Goal: Navigation & Orientation: Find specific page/section

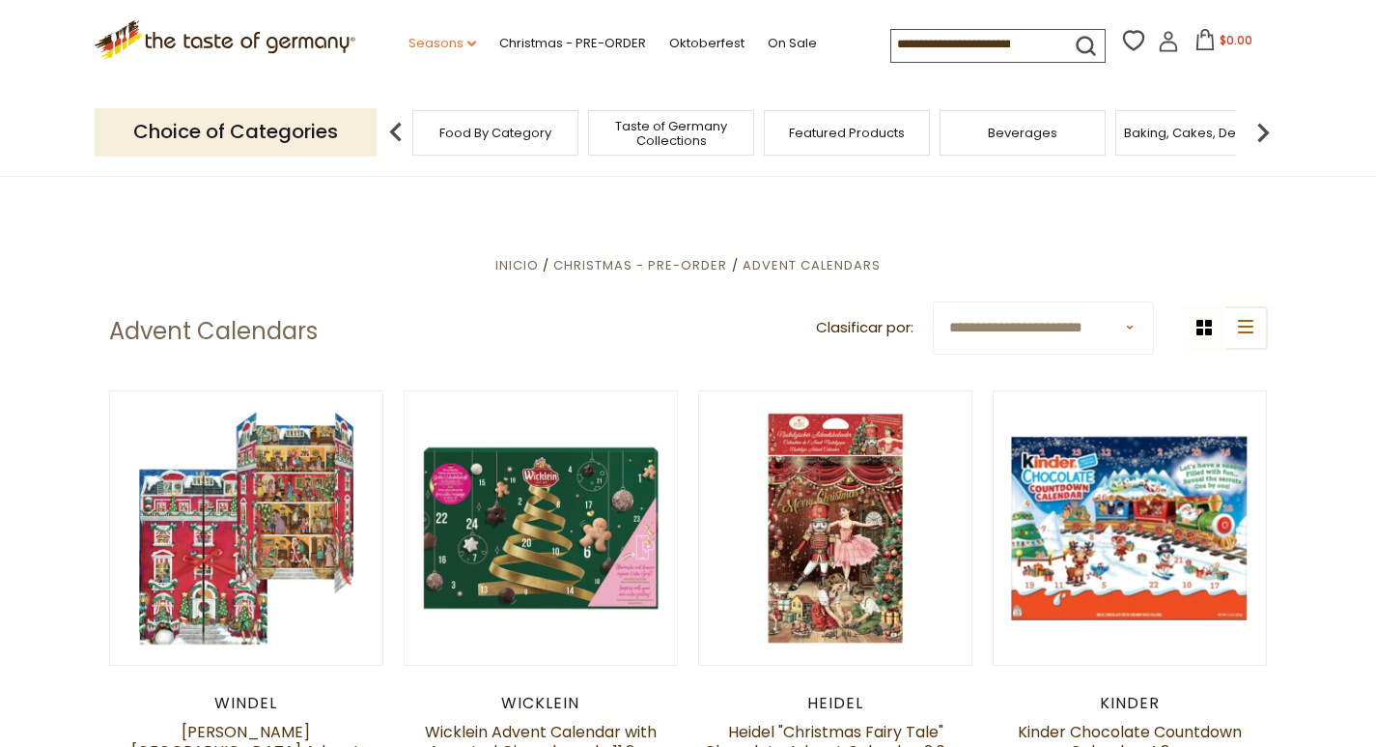
click at [467, 44] on icon "dropdown_arrow" at bounding box center [471, 44] width 9 height 7
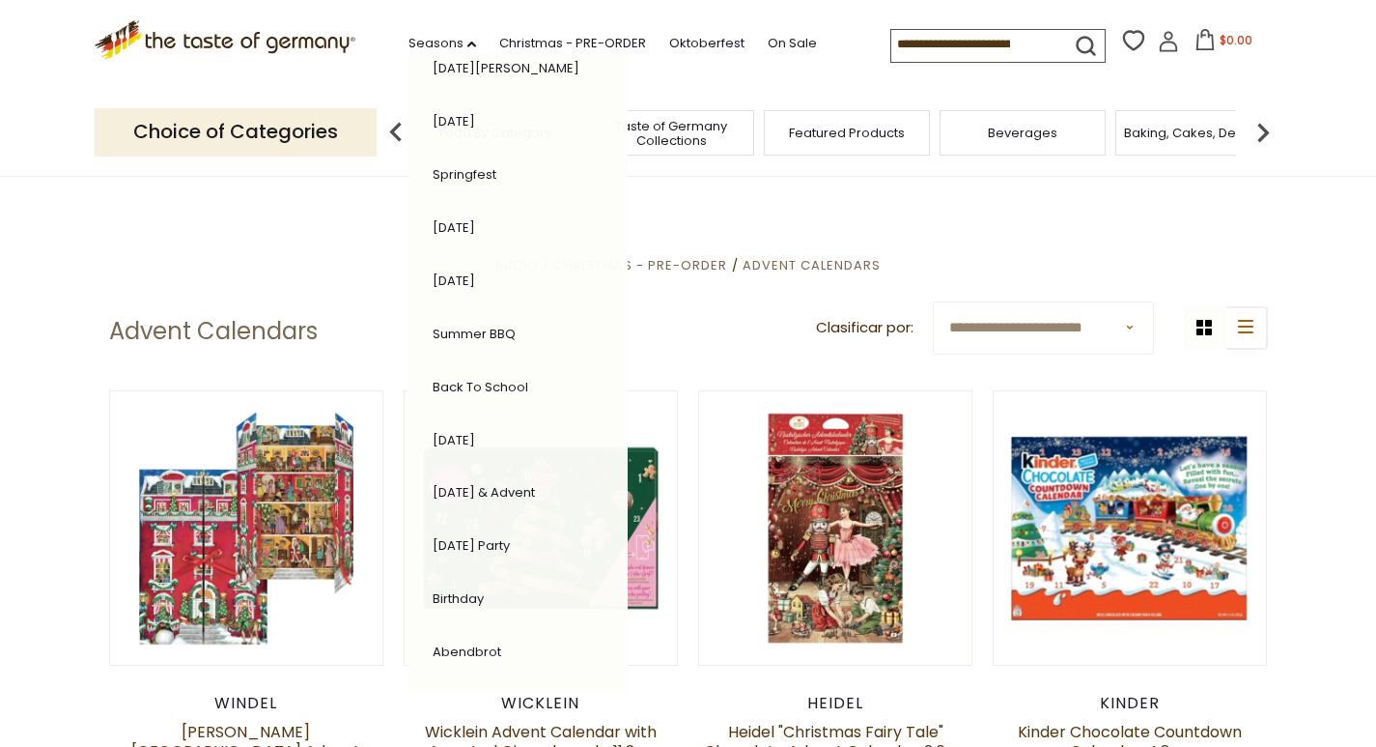
scroll to position [350, 0]
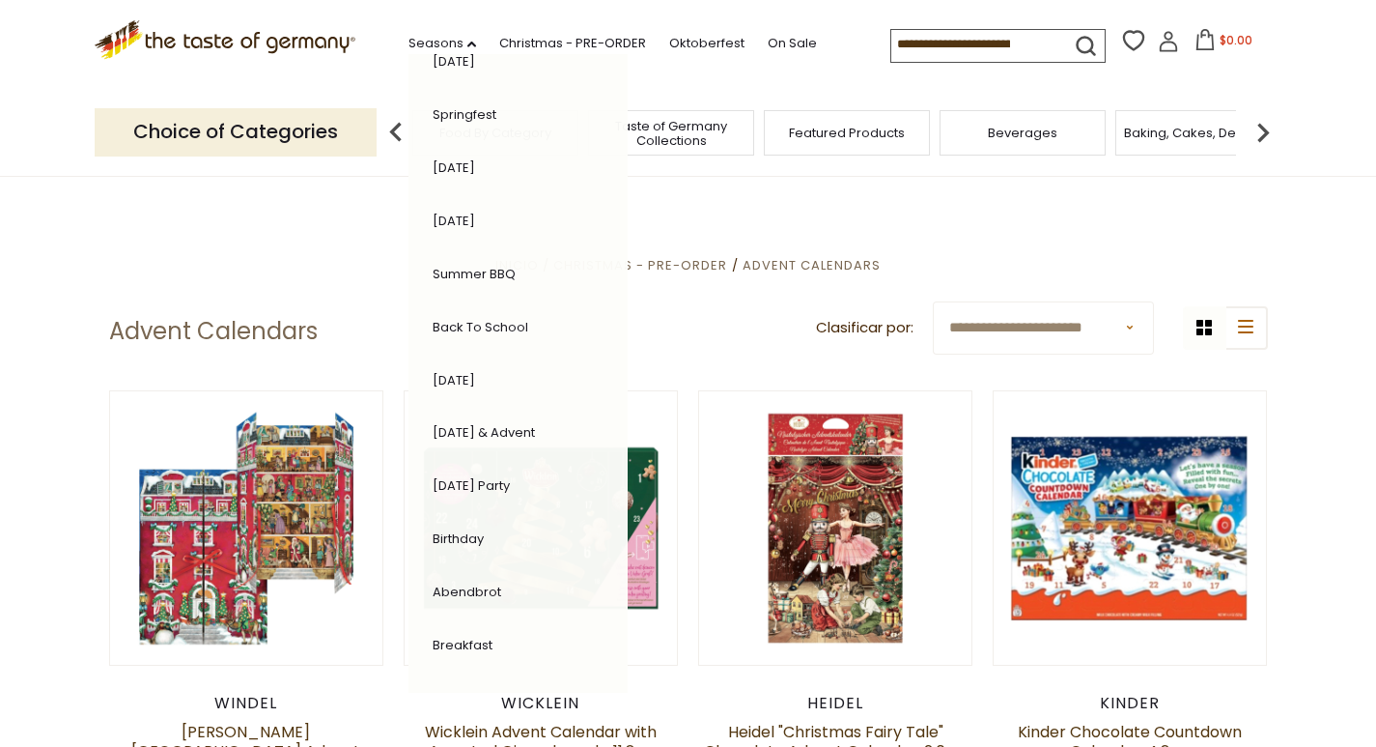
click at [481, 433] on link "[DATE] & Advent" at bounding box center [484, 432] width 102 height 18
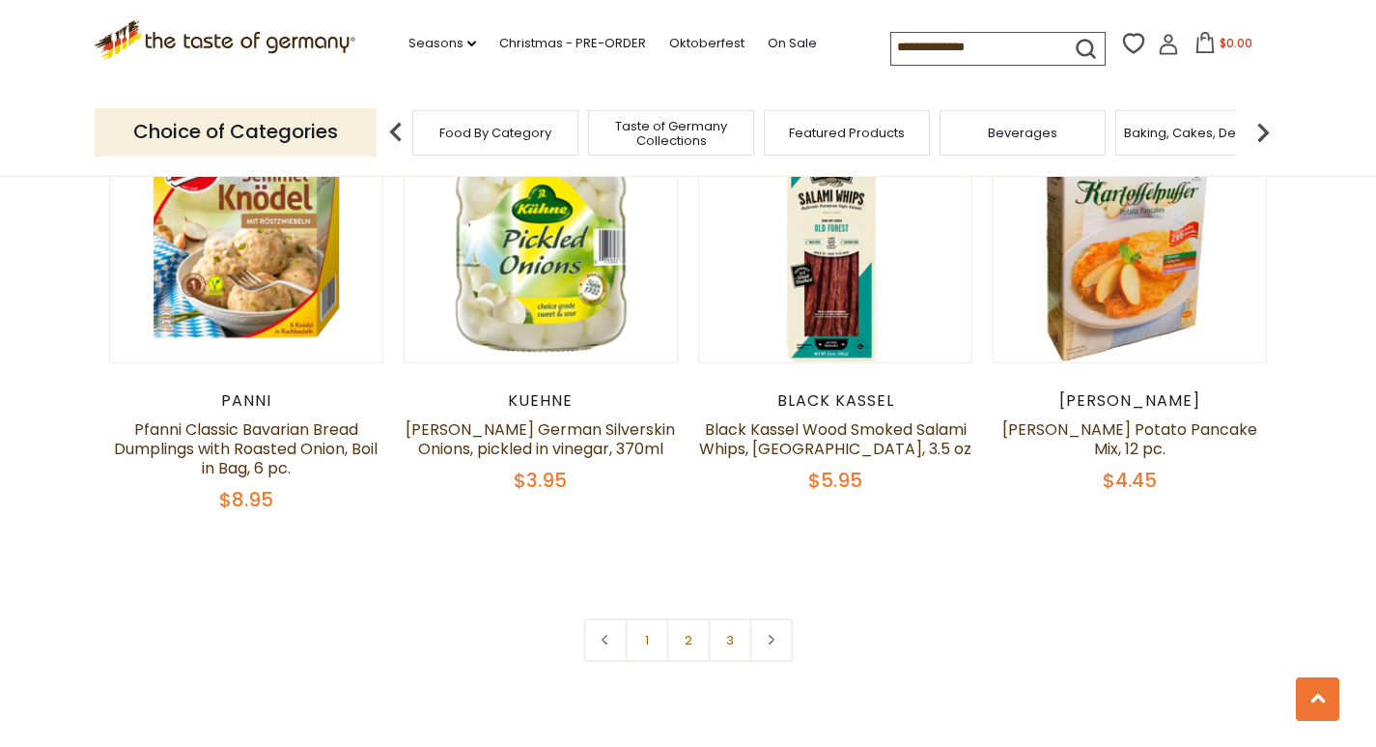
scroll to position [4442, 0]
click at [634, 617] on link "1" at bounding box center [646, 638] width 43 height 43
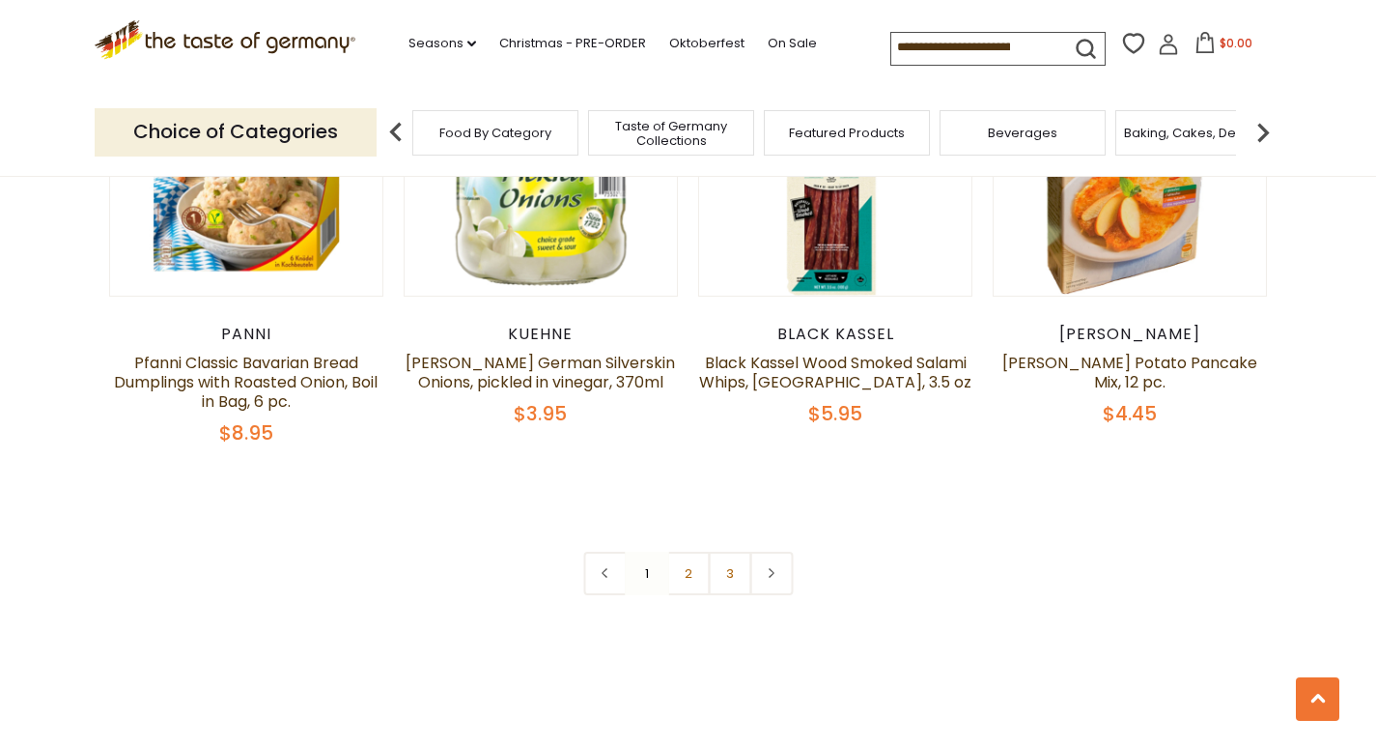
scroll to position [4798, 0]
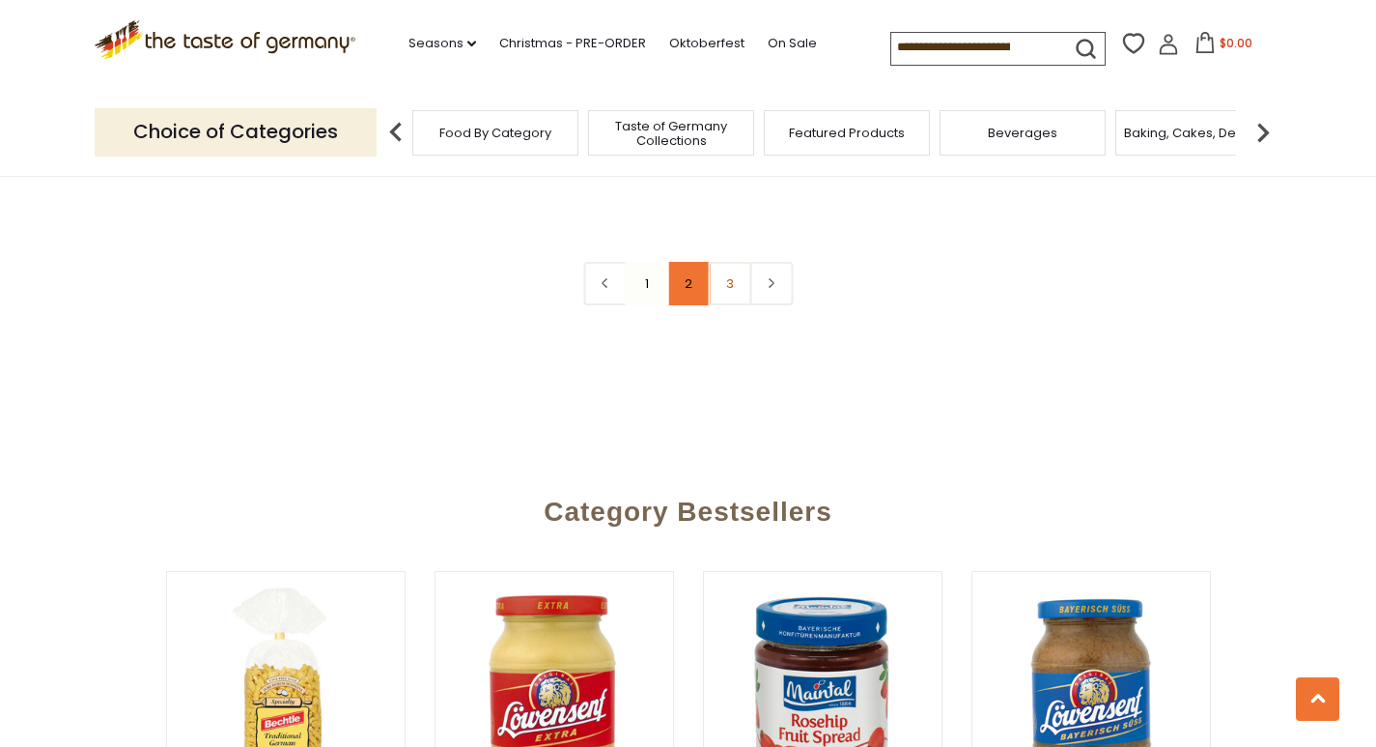
click at [695, 262] on link "2" at bounding box center [687, 283] width 43 height 43
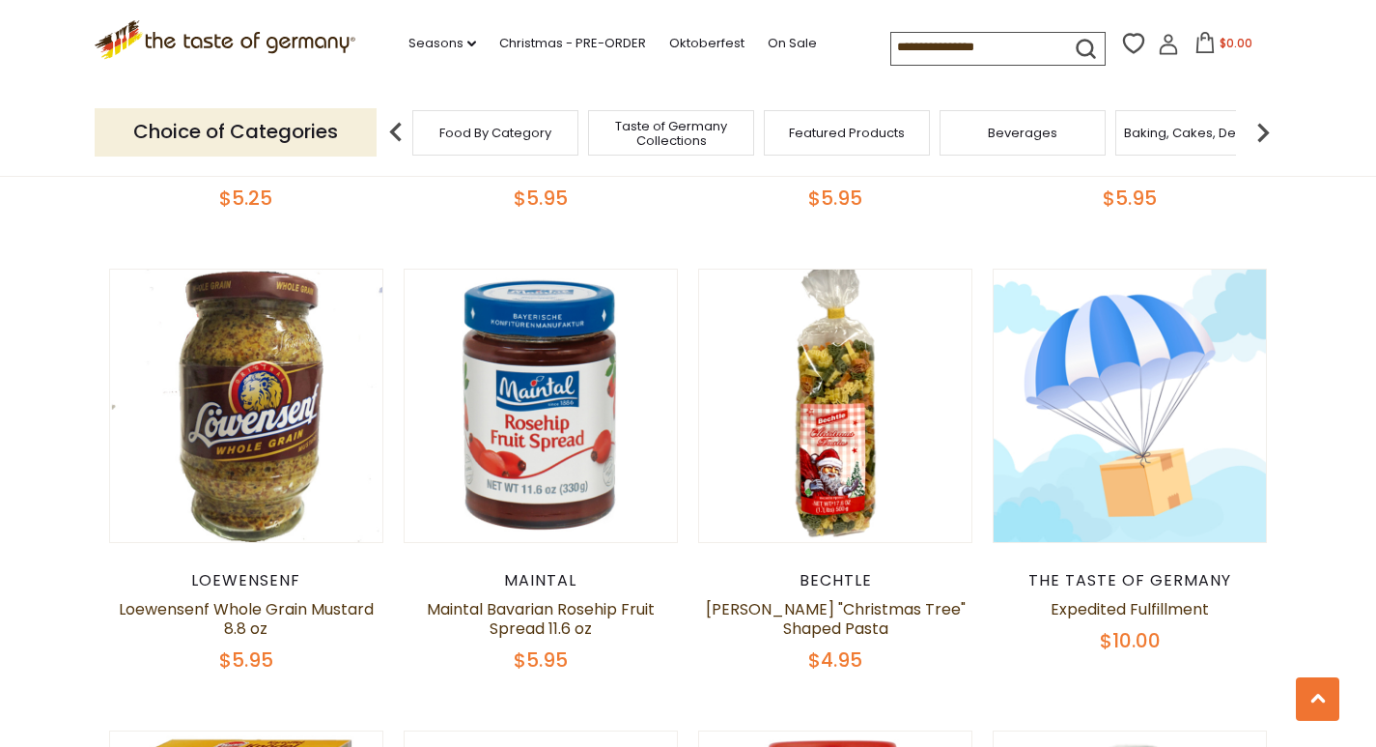
scroll to position [3735, 0]
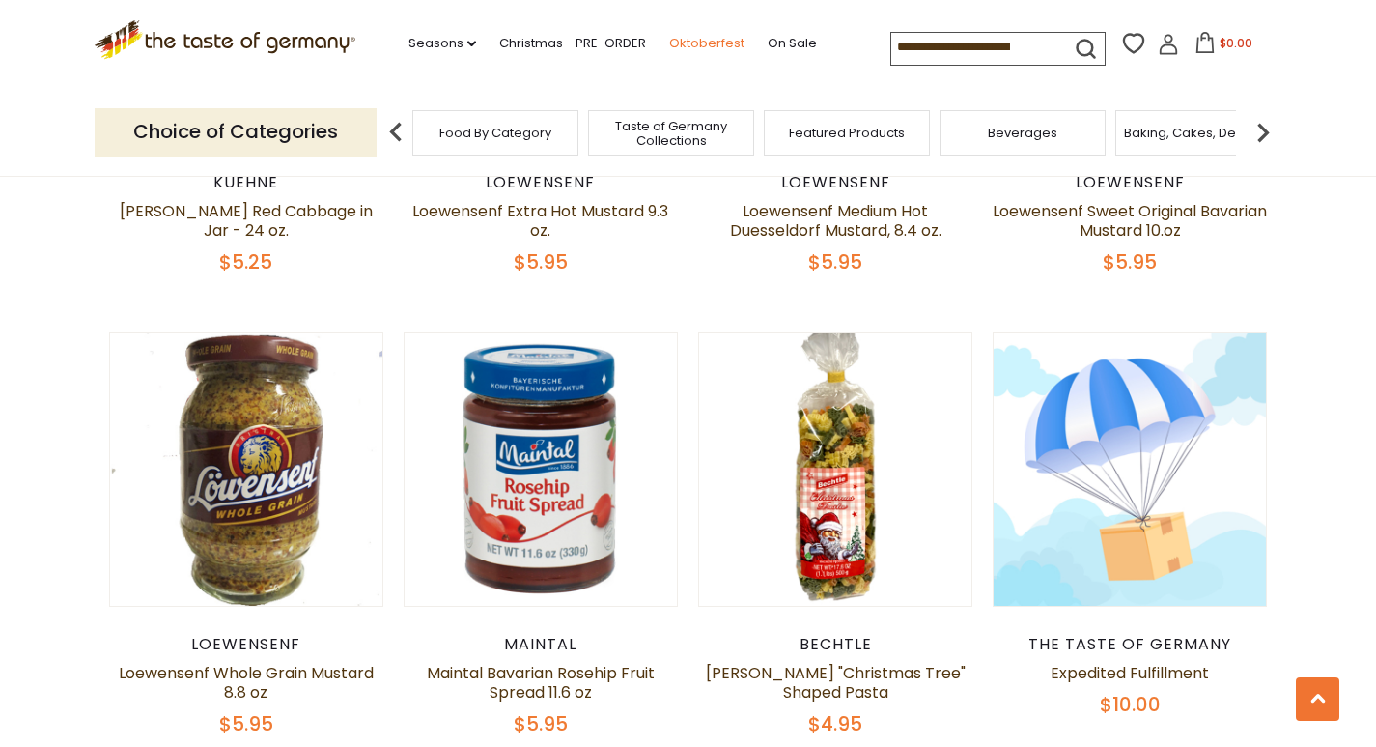
click at [708, 49] on link "Oktoberfest" at bounding box center [706, 43] width 75 height 21
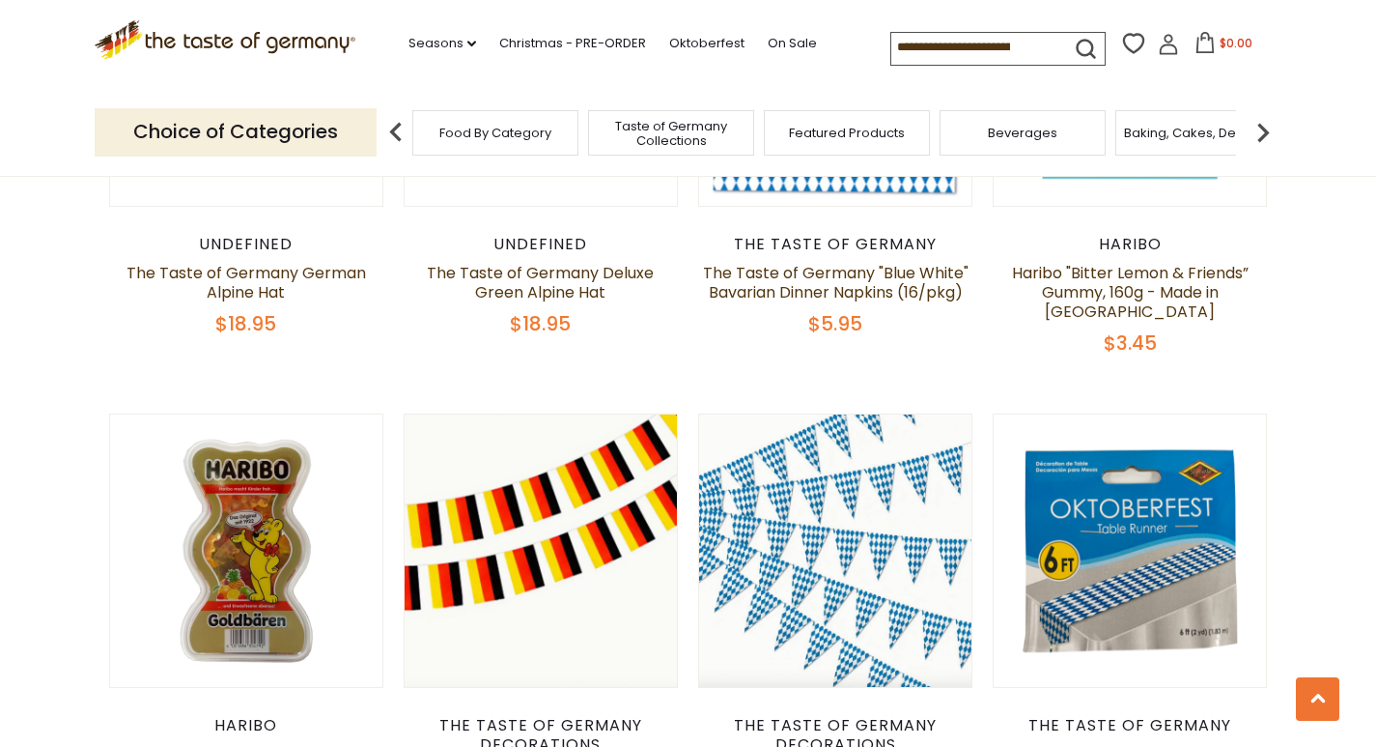
scroll to position [1835, 0]
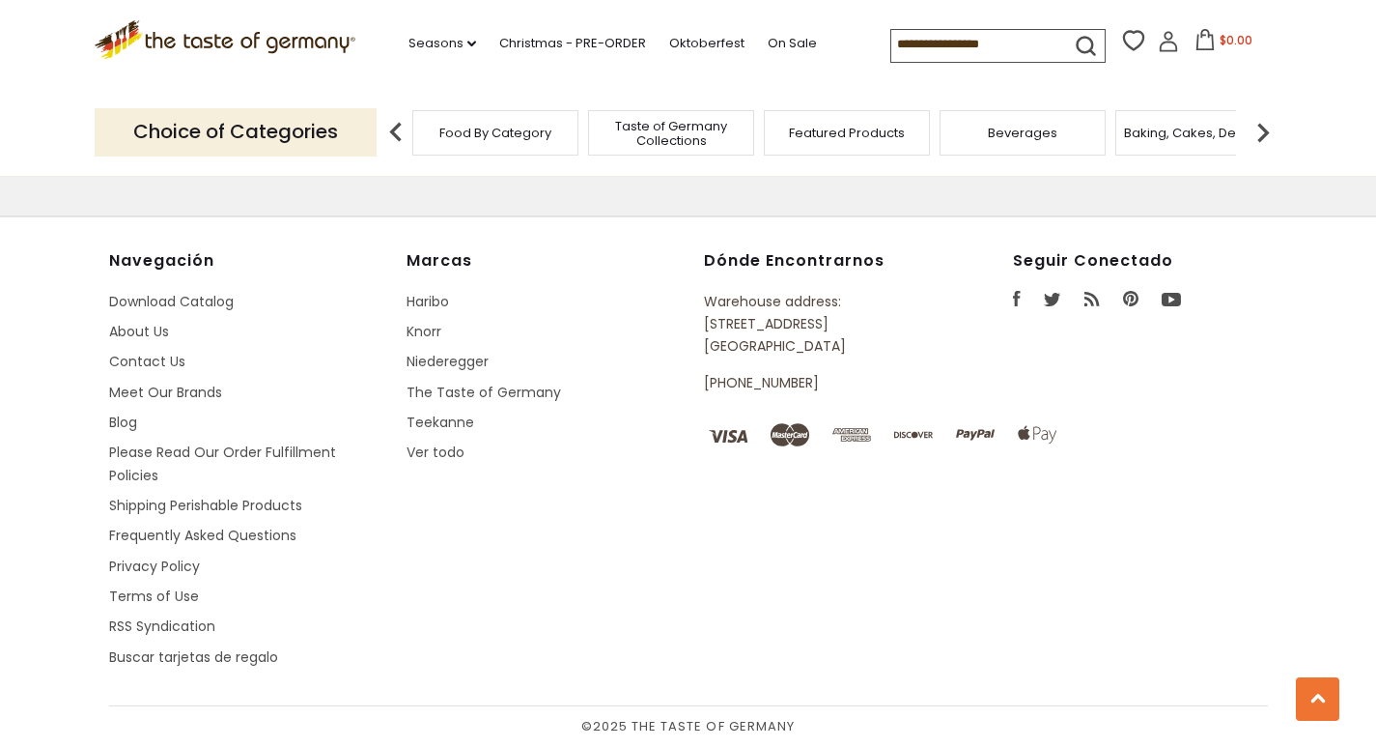
scroll to position [5795, 0]
